Goal: Information Seeking & Learning: Learn about a topic

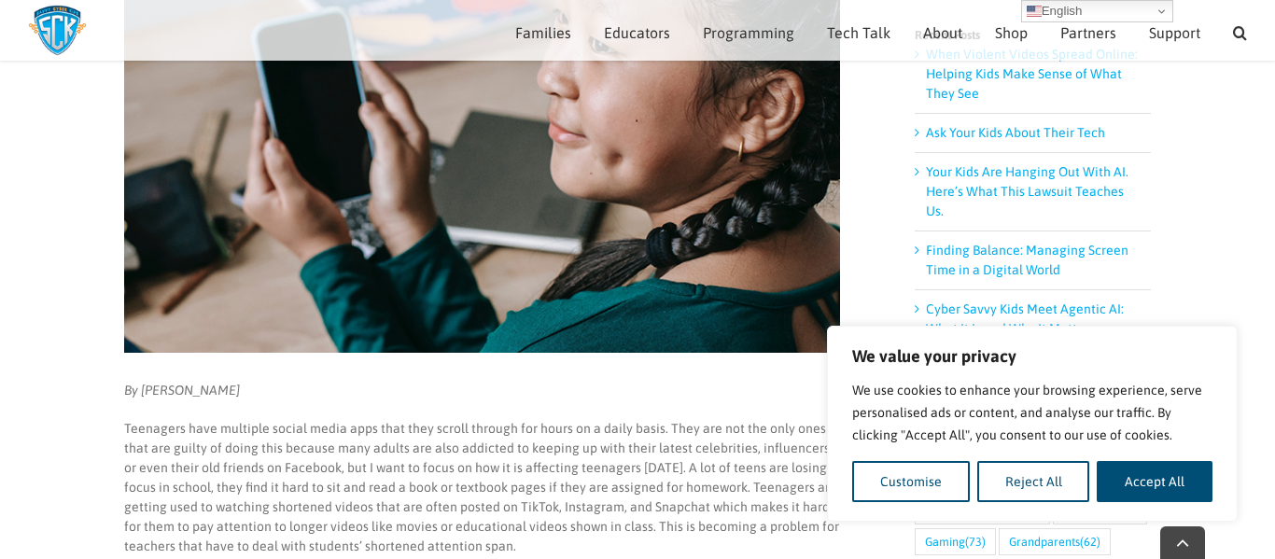
scroll to position [365, 0]
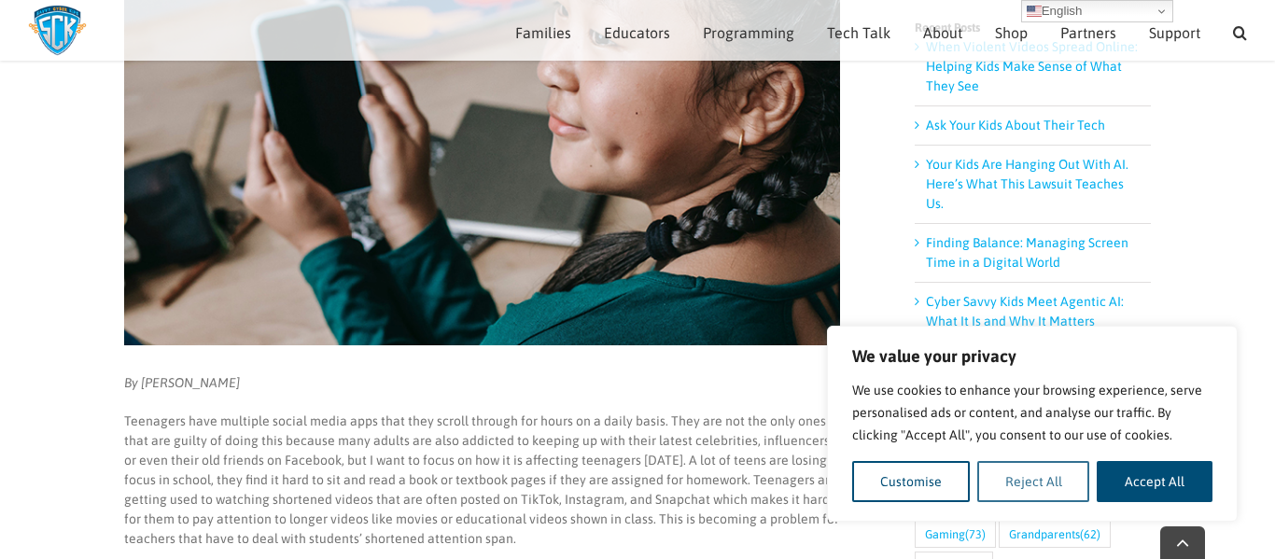
click at [1048, 499] on button "Reject All" at bounding box center [1034, 481] width 113 height 41
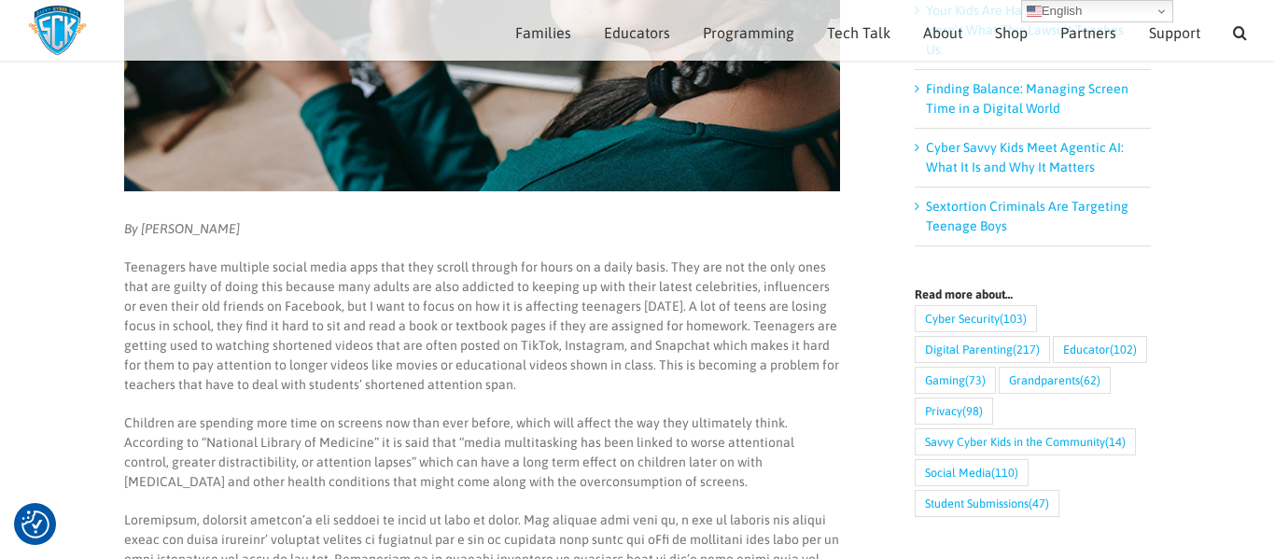
scroll to position [514, 0]
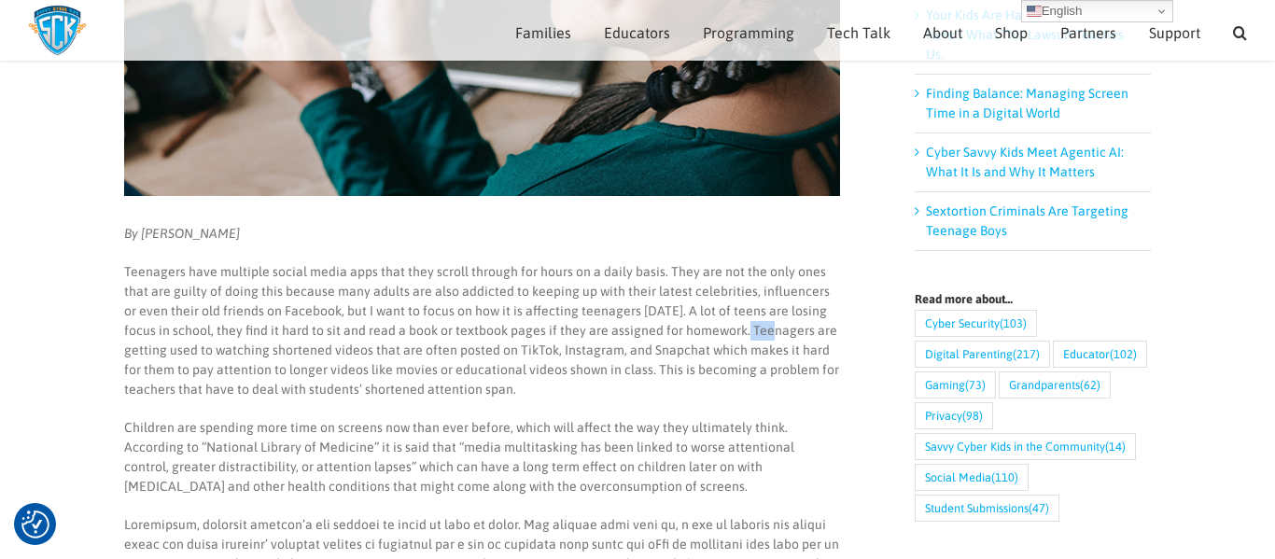
drag, startPoint x: 710, startPoint y: 332, endPoint x: 684, endPoint y: 371, distance: 46.4
click at [684, 371] on p "Teenagers have multiple social media apps that they scroll through for hours on…" at bounding box center [482, 330] width 716 height 137
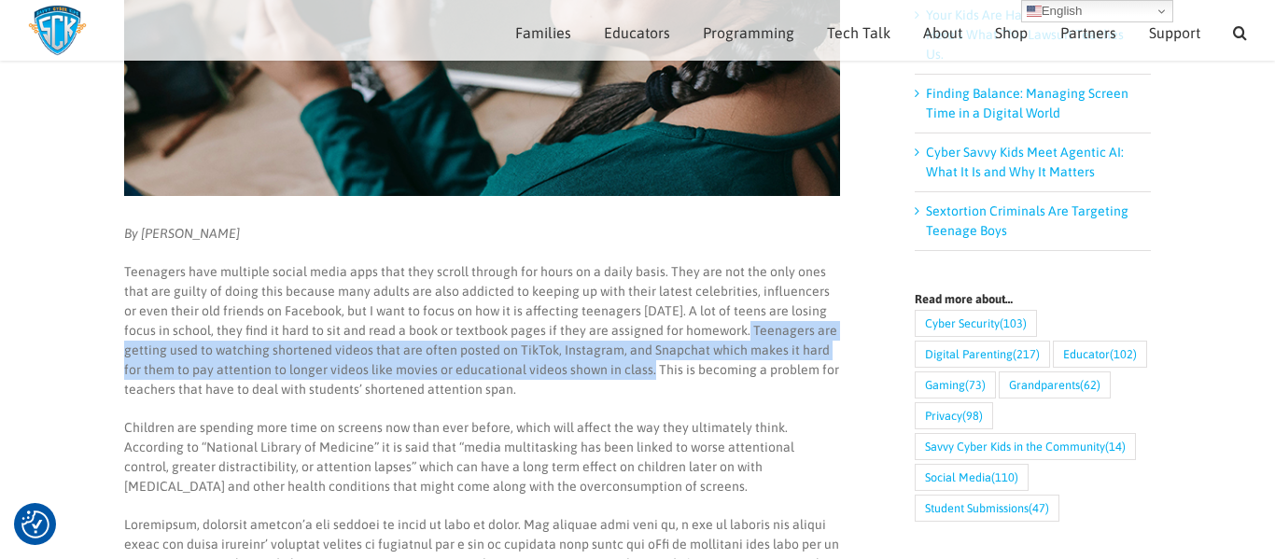
drag, startPoint x: 713, startPoint y: 328, endPoint x: 583, endPoint y: 371, distance: 137.6
click at [583, 371] on p "Teenagers have multiple social media apps that they scroll through for hours on…" at bounding box center [482, 330] width 716 height 137
copy p "Teenagers are getting used to watching shortened videos that are often posted o…"
click at [740, 334] on p "Teenagers have multiple social media apps that they scroll through for hours on…" at bounding box center [482, 330] width 716 height 137
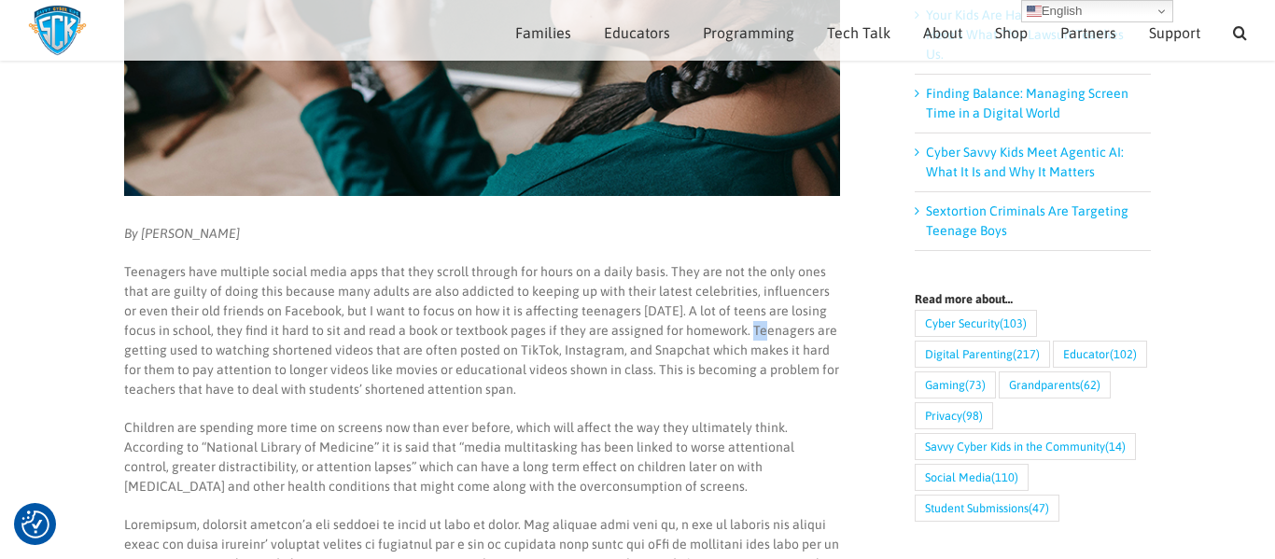
drag, startPoint x: 717, startPoint y: 332, endPoint x: 735, endPoint y: 334, distance: 17.8
click at [735, 334] on p "Teenagers have multiple social media apps that they scroll through for hours on…" at bounding box center [482, 330] width 716 height 137
click at [717, 332] on p "Teenagers have multiple social media apps that they scroll through for hours on…" at bounding box center [482, 330] width 716 height 137
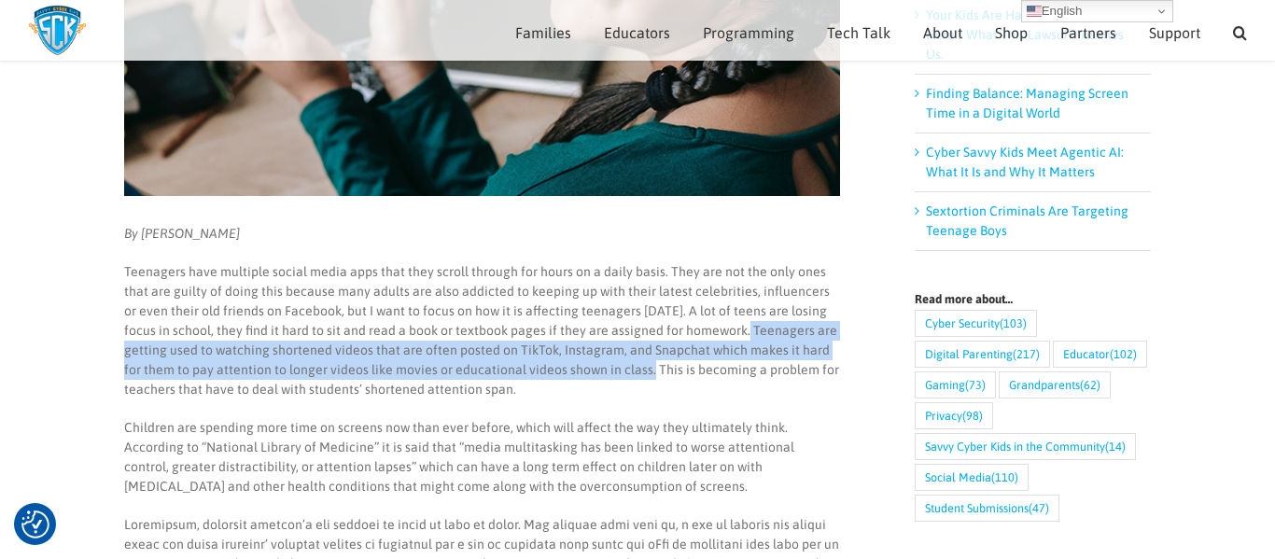
drag, startPoint x: 712, startPoint y: 334, endPoint x: 583, endPoint y: 373, distance: 135.6
click at [583, 373] on p "Teenagers have multiple social media apps that they scroll through for hours on…" at bounding box center [482, 330] width 716 height 137
copy p "Teenagers are getting used to watching shortened videos that are often posted o…"
